Goal: Navigation & Orientation: Find specific page/section

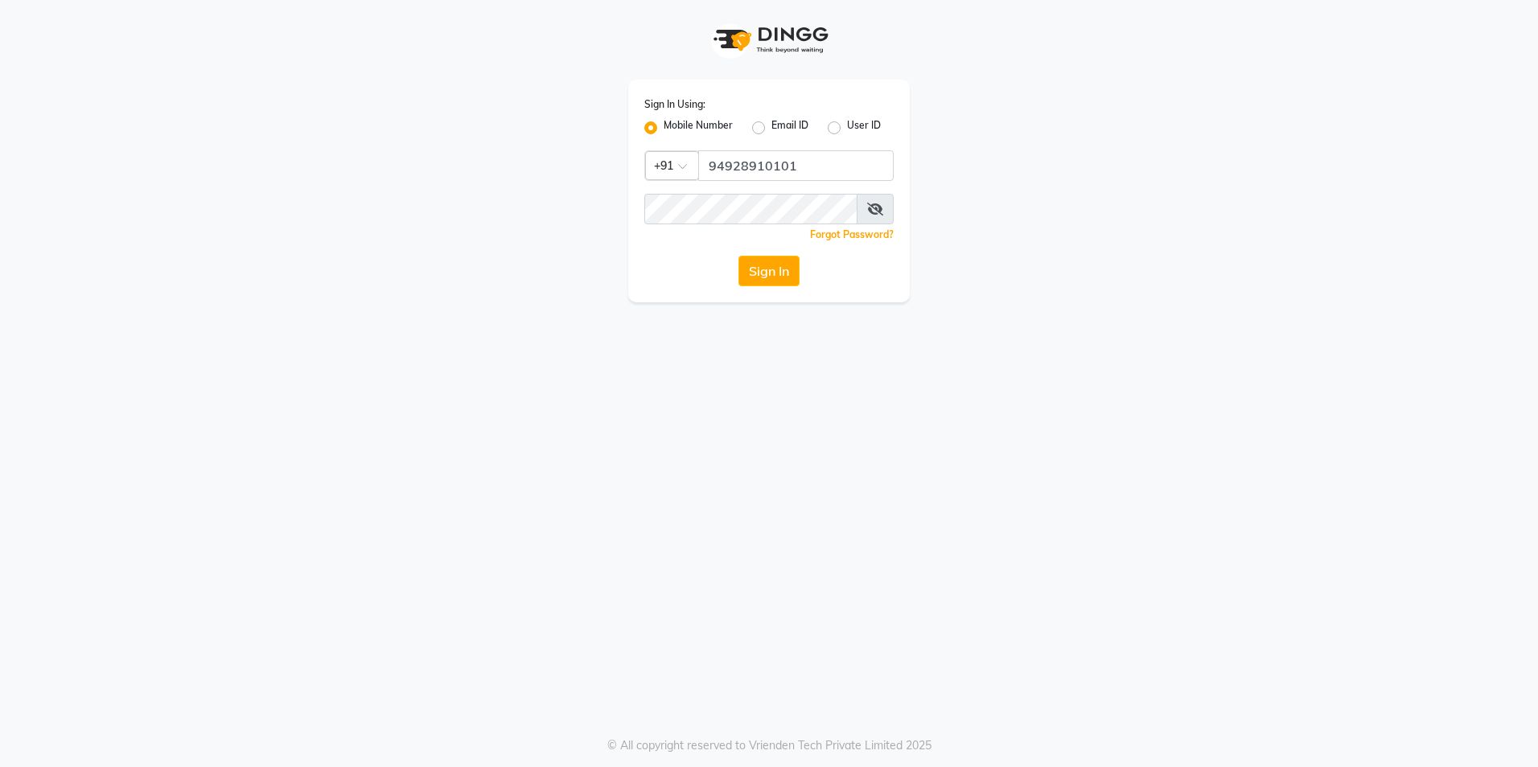
click at [867, 203] on span at bounding box center [875, 209] width 37 height 31
click at [848, 175] on input "94928910101" at bounding box center [795, 165] width 195 height 31
type input "9492891010"
click at [881, 204] on icon at bounding box center [875, 209] width 16 height 13
drag, startPoint x: 938, startPoint y: 579, endPoint x: 930, endPoint y: 550, distance: 30.1
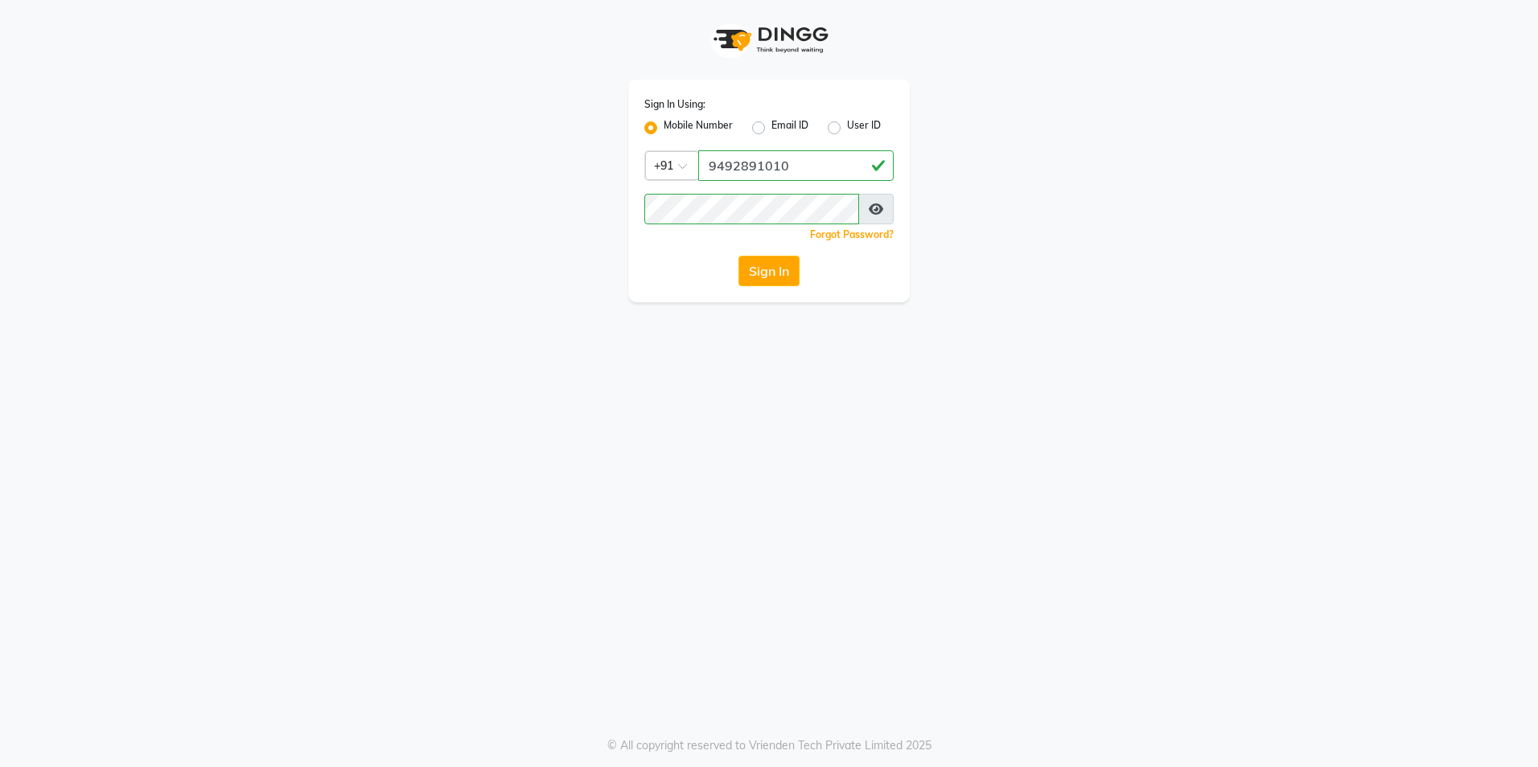
click at [939, 578] on div "Sign In Using: Mobile Number Email ID User ID Country Code × [PHONE_NUMBER] Rem…" at bounding box center [769, 383] width 1538 height 767
click at [771, 267] on button "Sign In" at bounding box center [768, 271] width 61 height 31
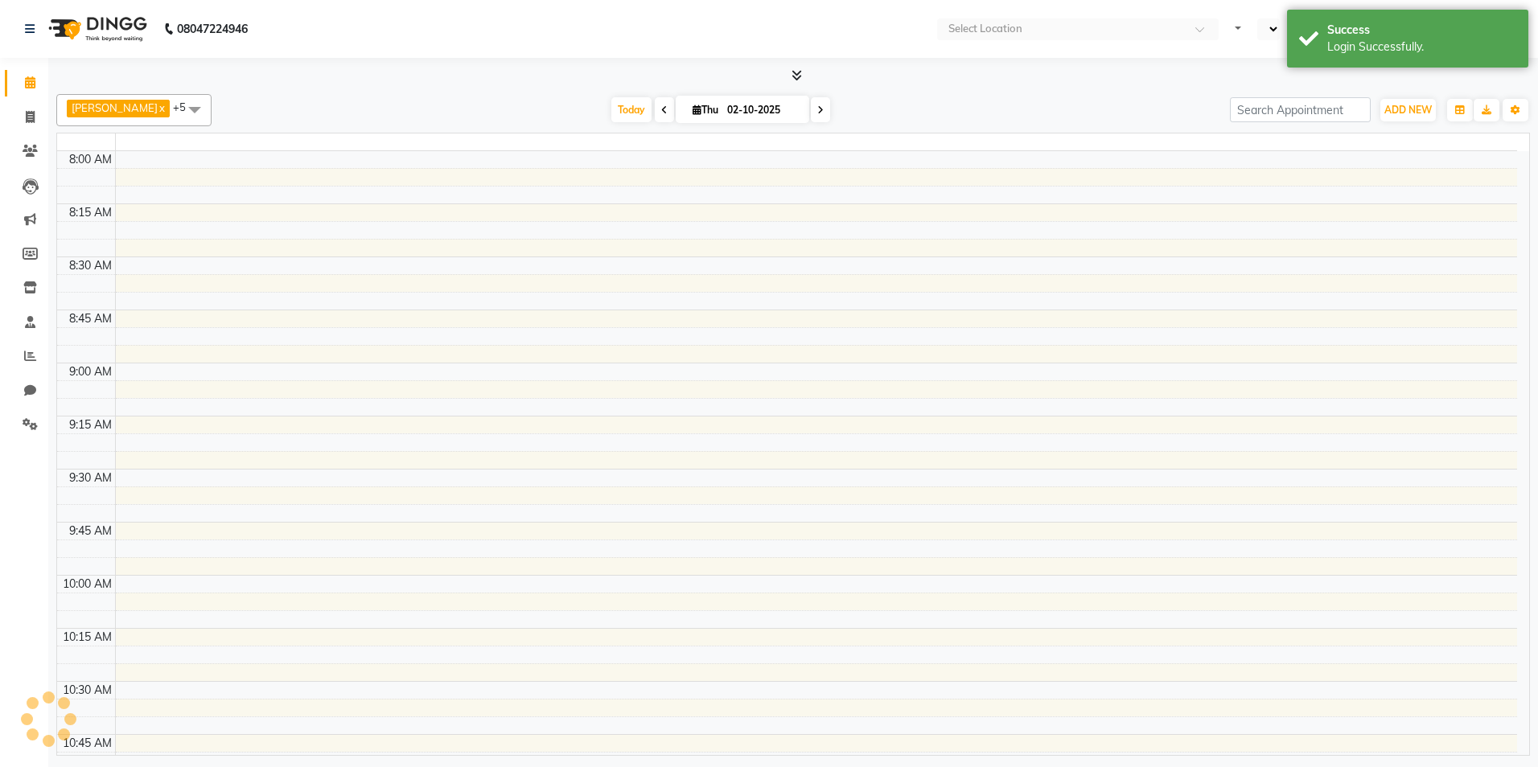
select select "en"
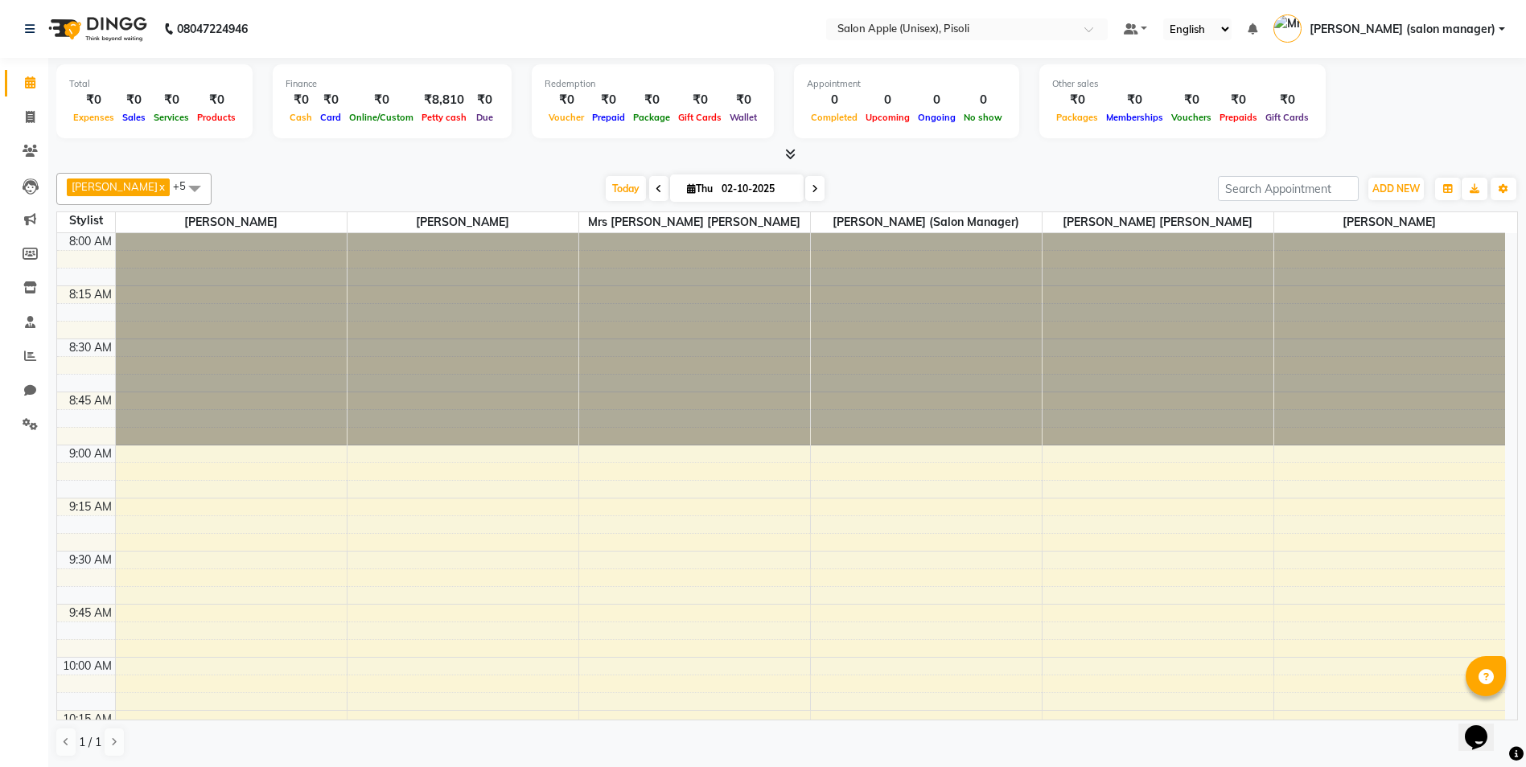
click at [791, 158] on icon at bounding box center [790, 154] width 10 height 12
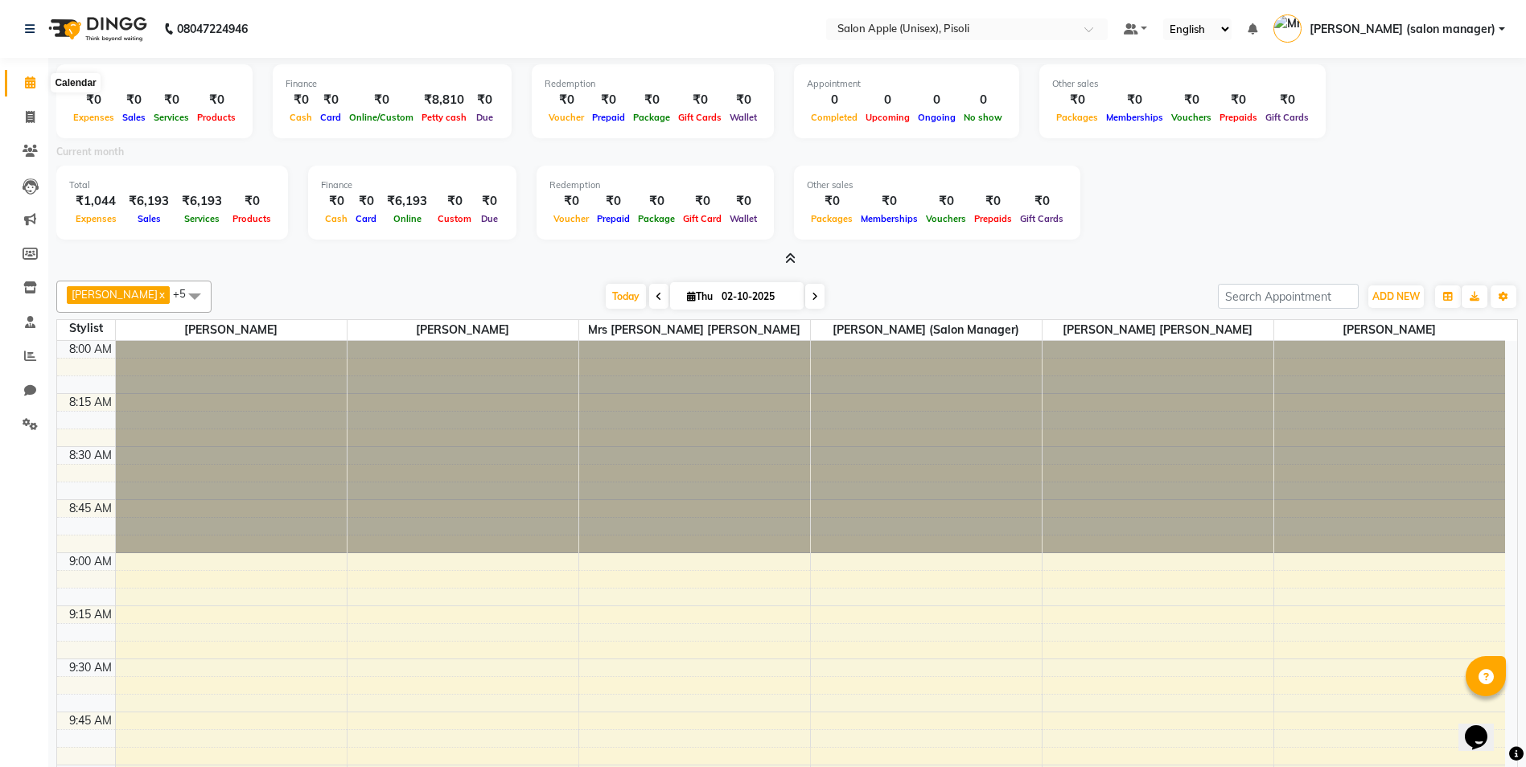
click at [31, 74] on span at bounding box center [30, 83] width 28 height 18
click at [789, 257] on icon at bounding box center [790, 259] width 10 height 12
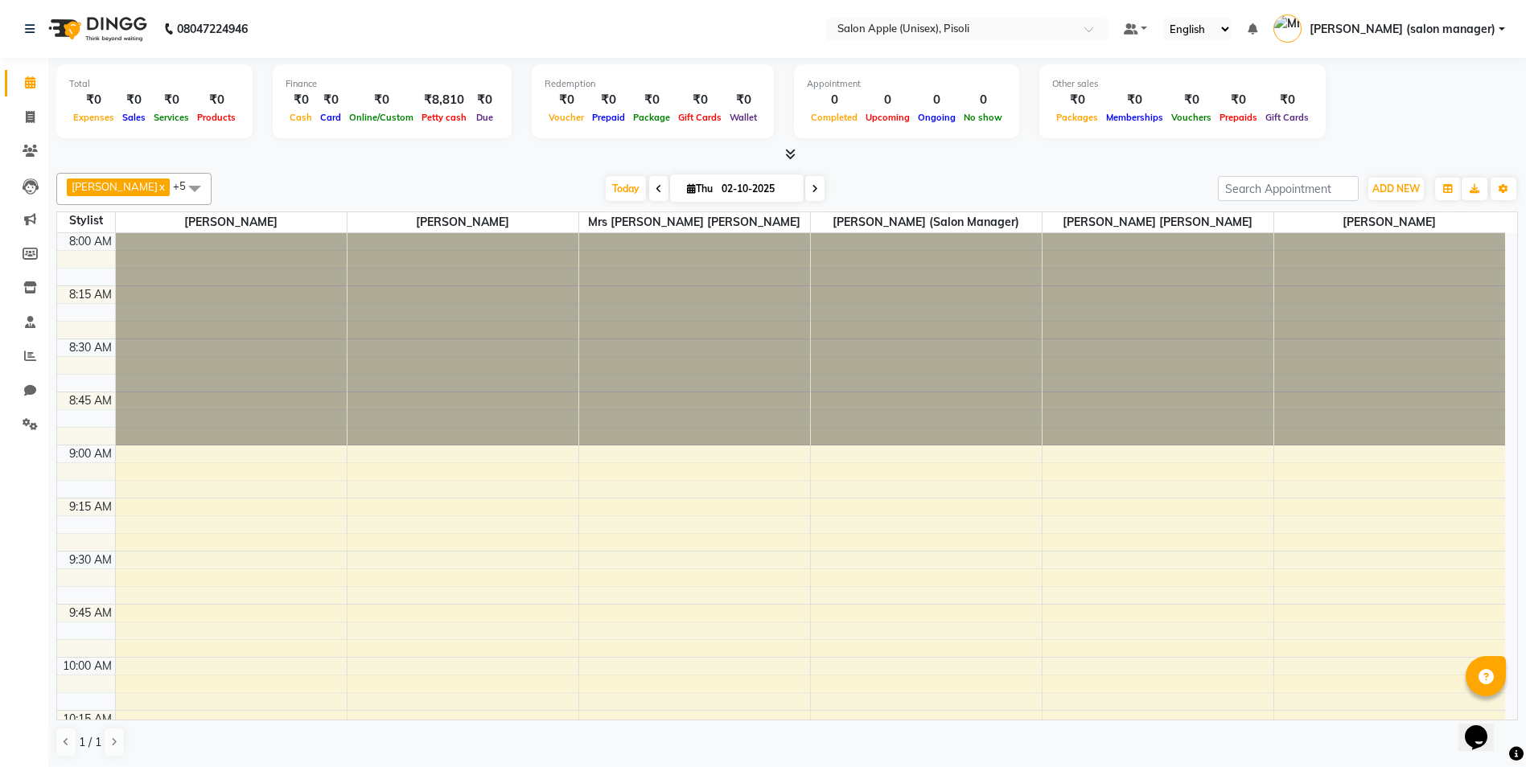
click at [392, 161] on div at bounding box center [786, 154] width 1461 height 17
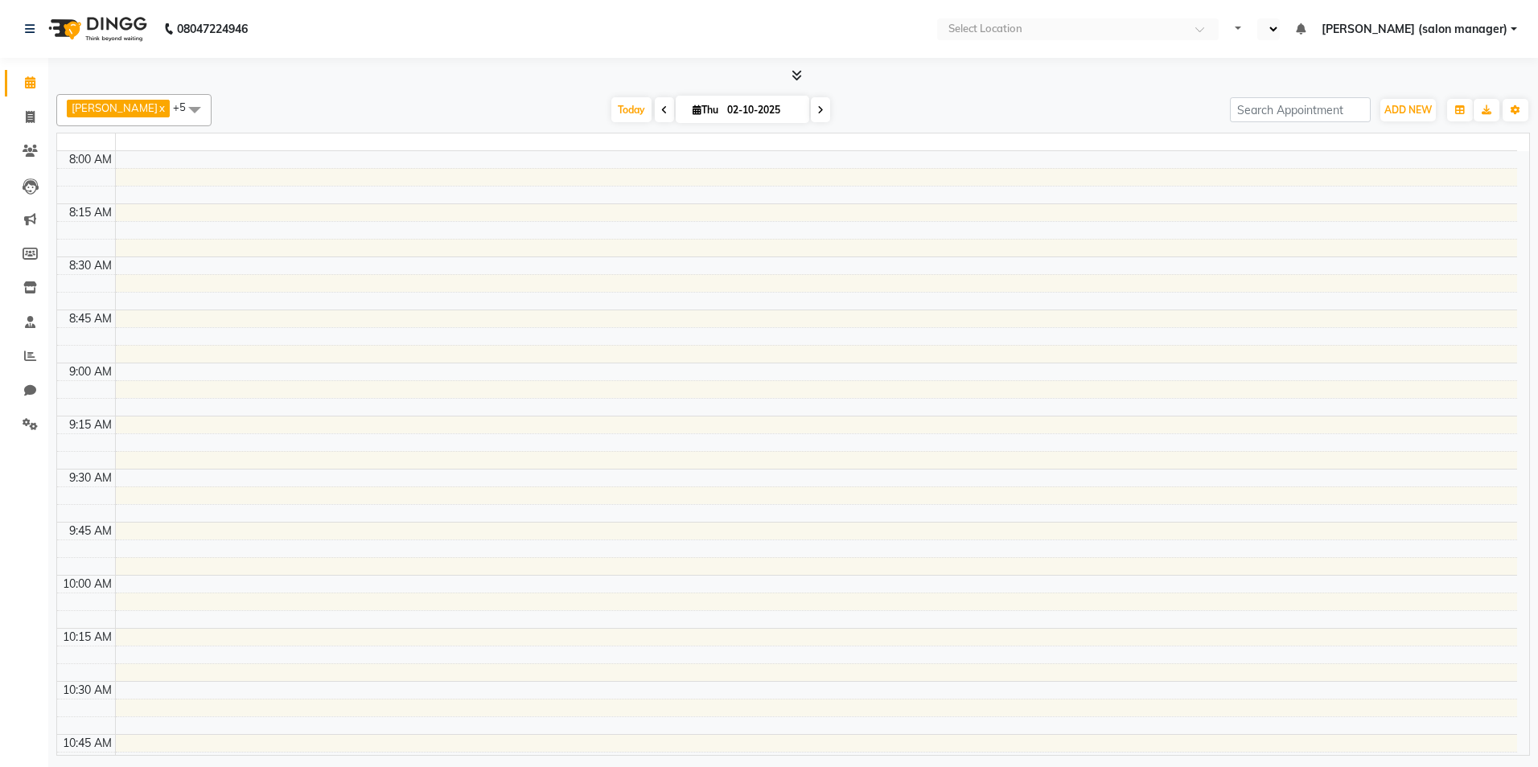
select select "en"
